Goal: Task Accomplishment & Management: Use online tool/utility

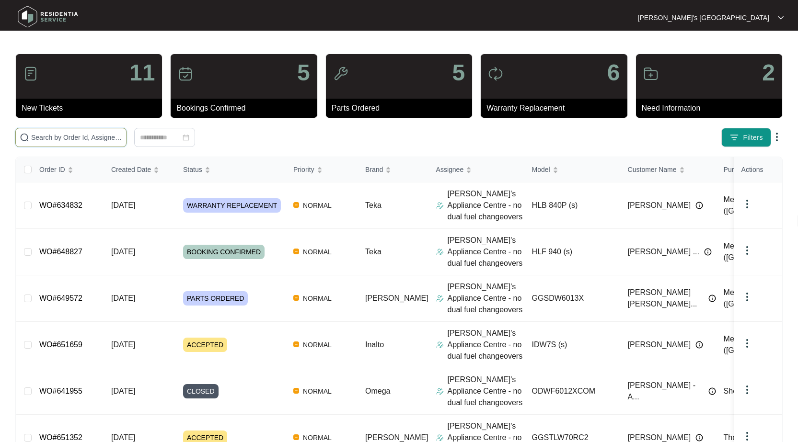
click at [99, 136] on input "text" at bounding box center [76, 137] width 91 height 11
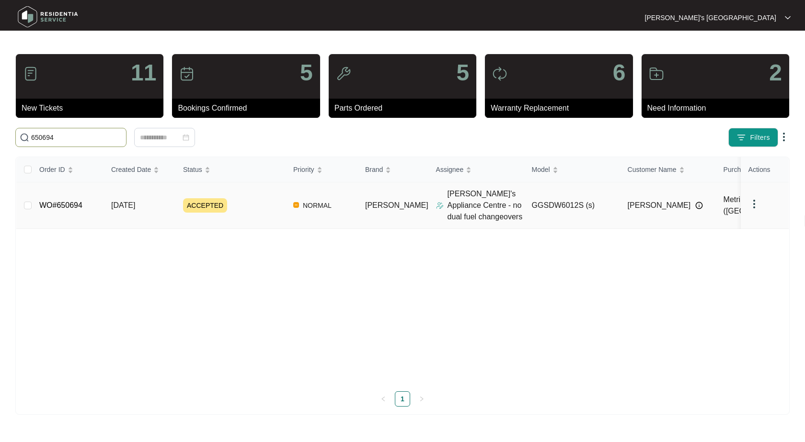
type input "650694"
click at [61, 203] on link "WO#650694" at bounding box center [60, 205] width 43 height 8
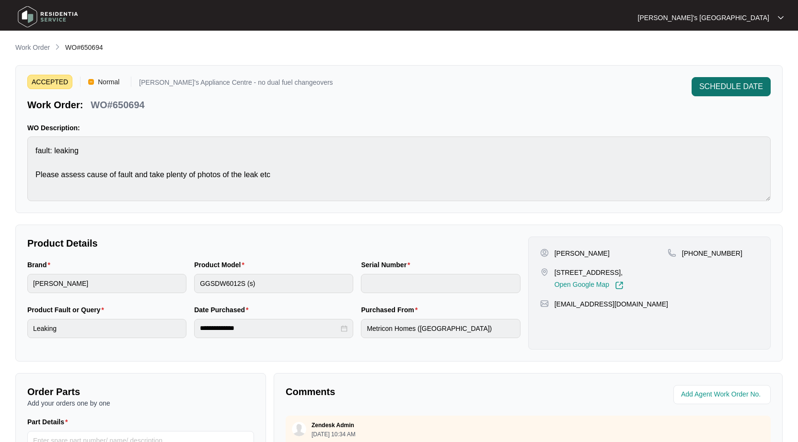
click at [732, 86] on span "SCHEDULE DATE" at bounding box center [731, 87] width 64 height 12
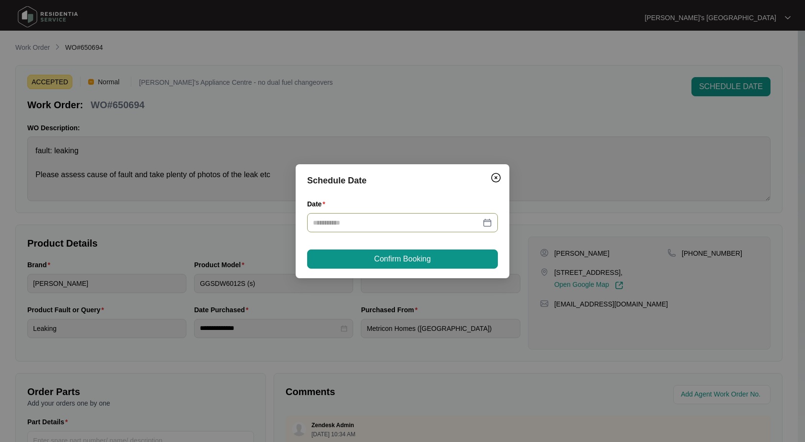
click at [490, 222] on div at bounding box center [402, 223] width 179 height 11
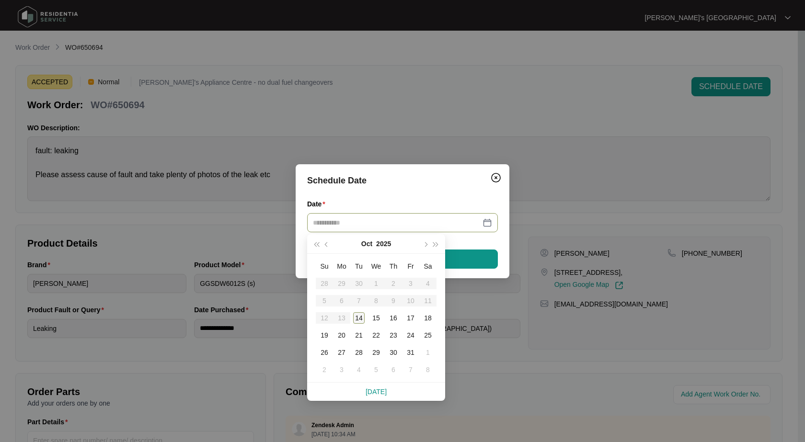
type input "**********"
click at [357, 321] on div "14" at bounding box center [359, 318] width 12 height 12
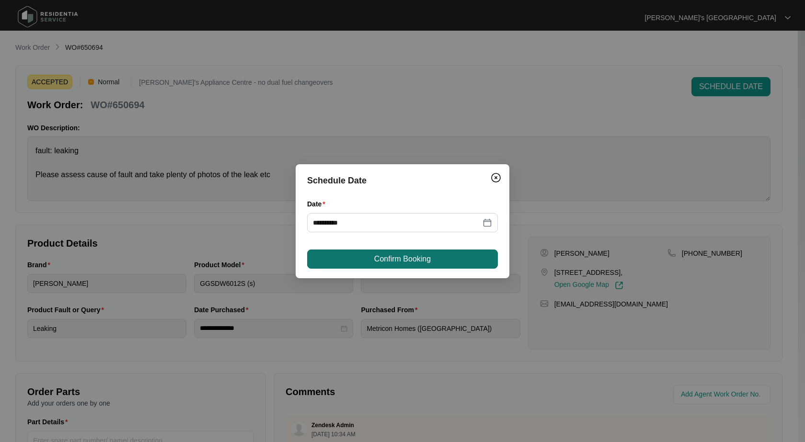
click at [379, 263] on span "Confirm Booking" at bounding box center [402, 260] width 57 height 12
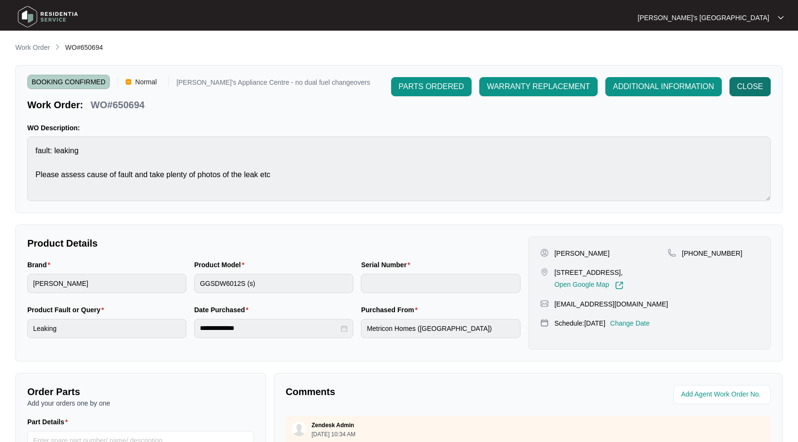
click at [762, 88] on span "CLOSE" at bounding box center [750, 87] width 26 height 12
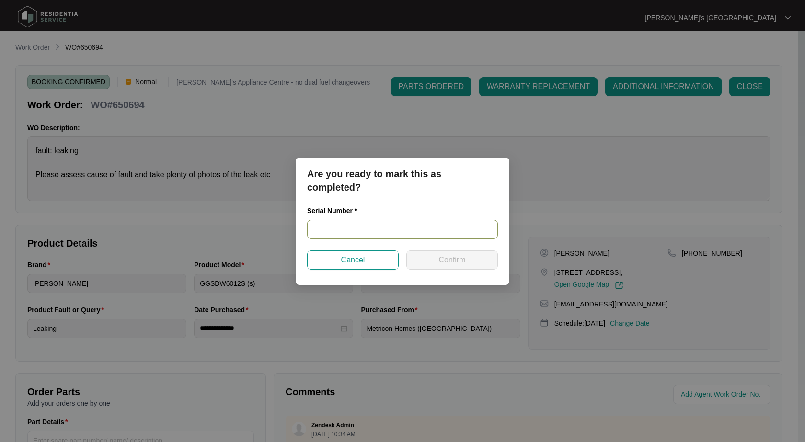
click at [392, 226] on input "text" at bounding box center [402, 229] width 191 height 19
paste input "24014698040200134"
type input "24014698040200134"
click at [454, 255] on span "Confirm" at bounding box center [452, 260] width 27 height 12
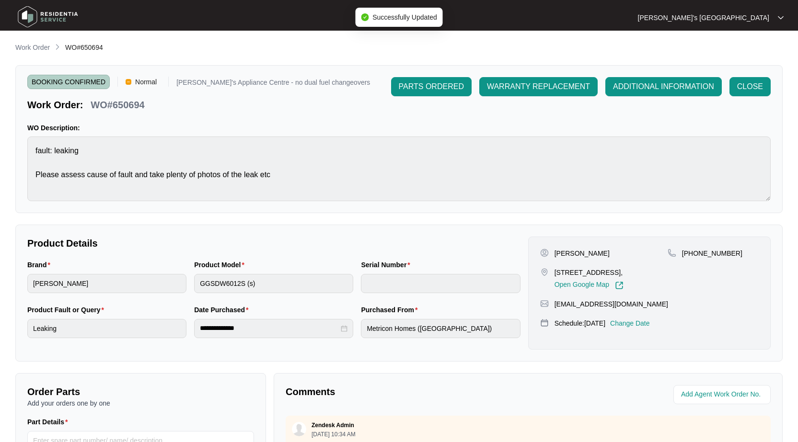
type input "24014698040200134"
